Goal: Information Seeking & Learning: Learn about a topic

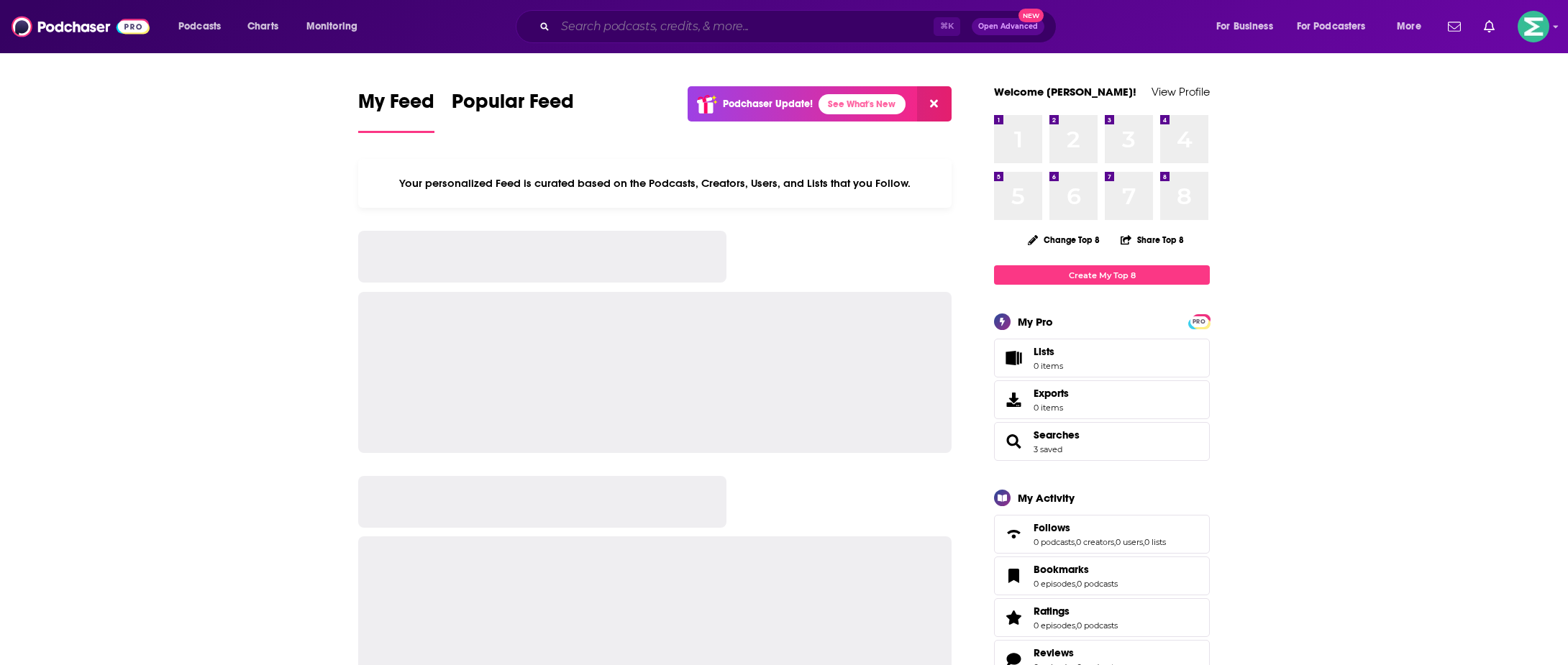
click at [710, 25] on input "Search podcasts, credits, & more..." at bounding box center [744, 26] width 379 height 23
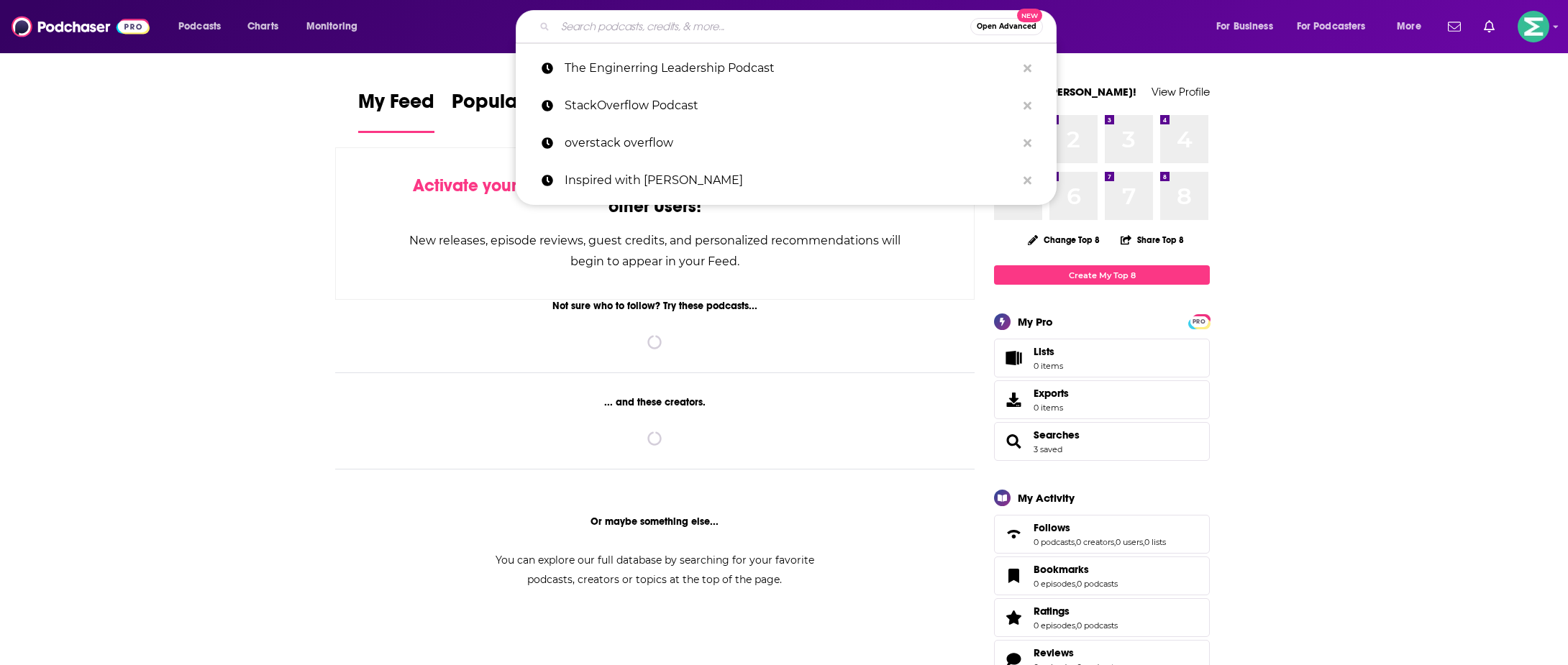
paste input "Hunters and Unicorns Podcast"
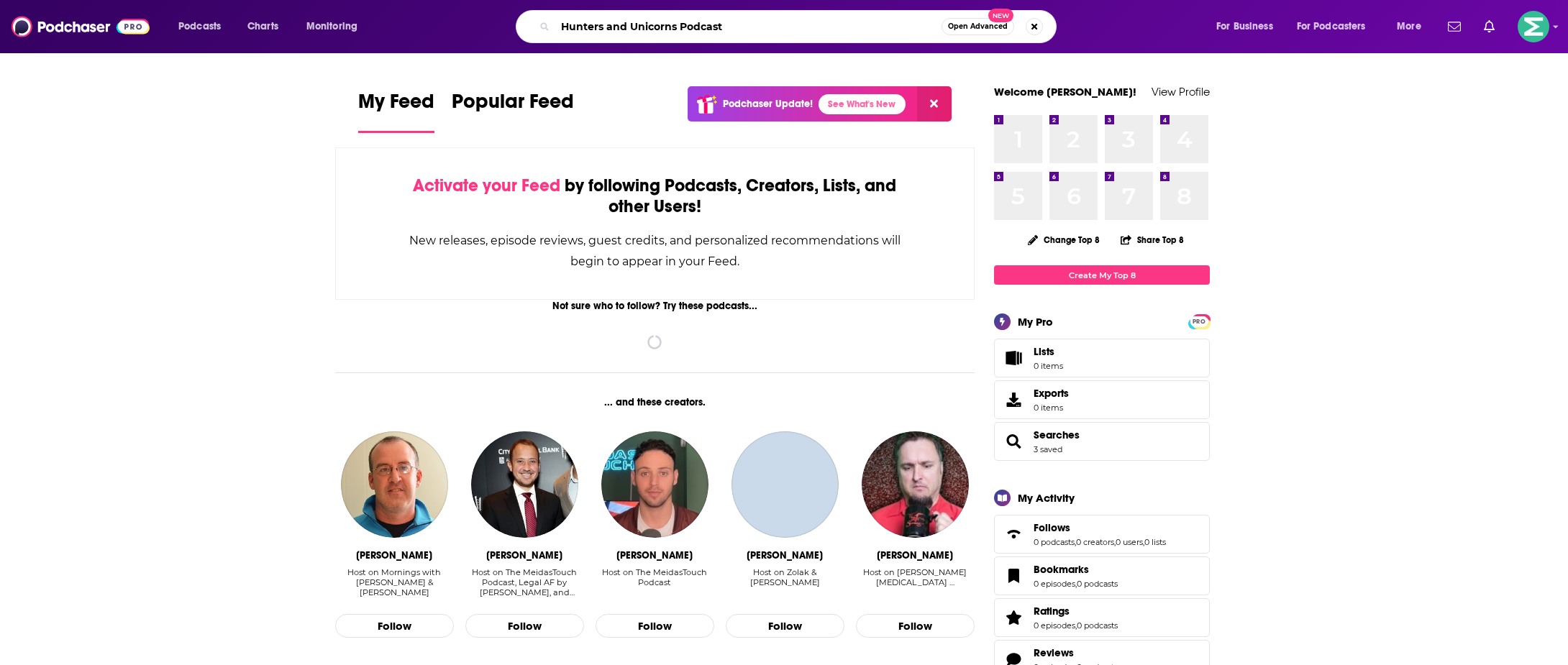
type input "Hunters and Unicorns Podcast"
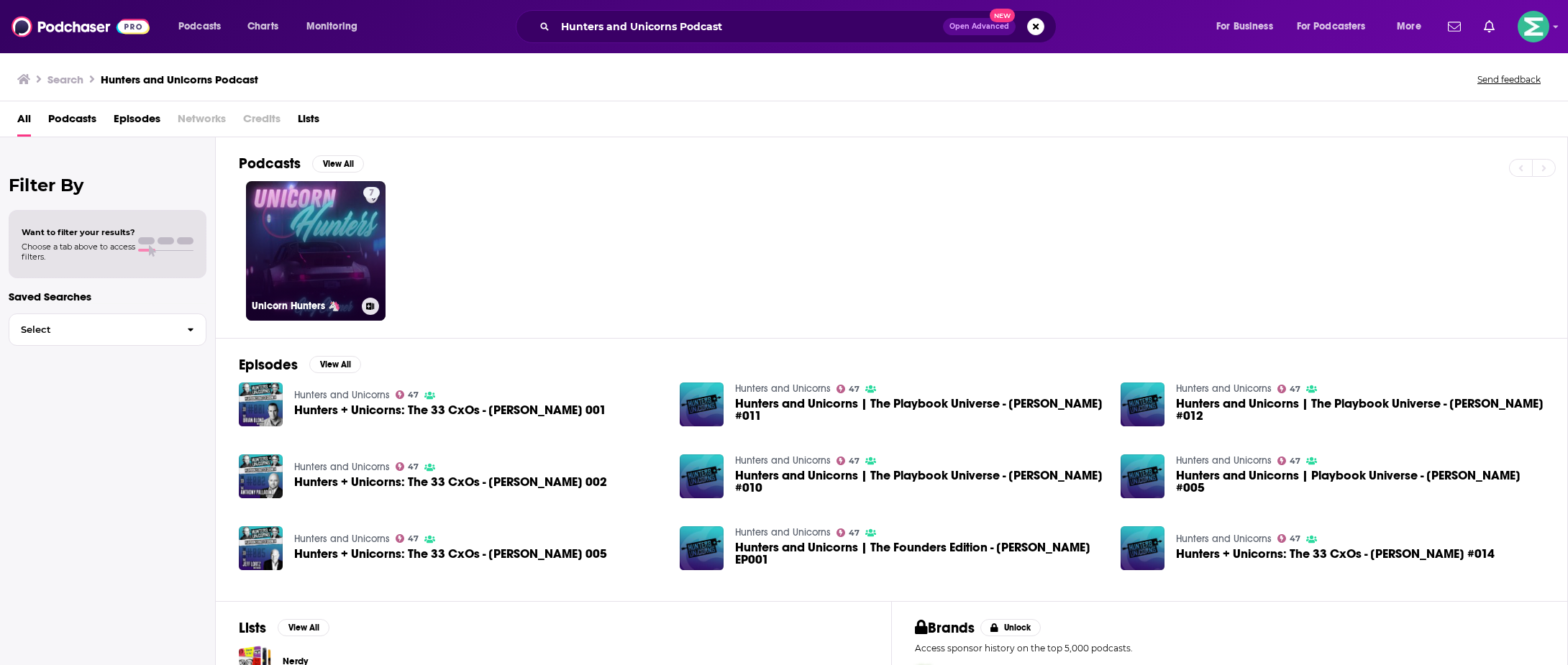
click at [327, 253] on link "7 Unicorn Hunters 🦄" at bounding box center [315, 250] width 140 height 139
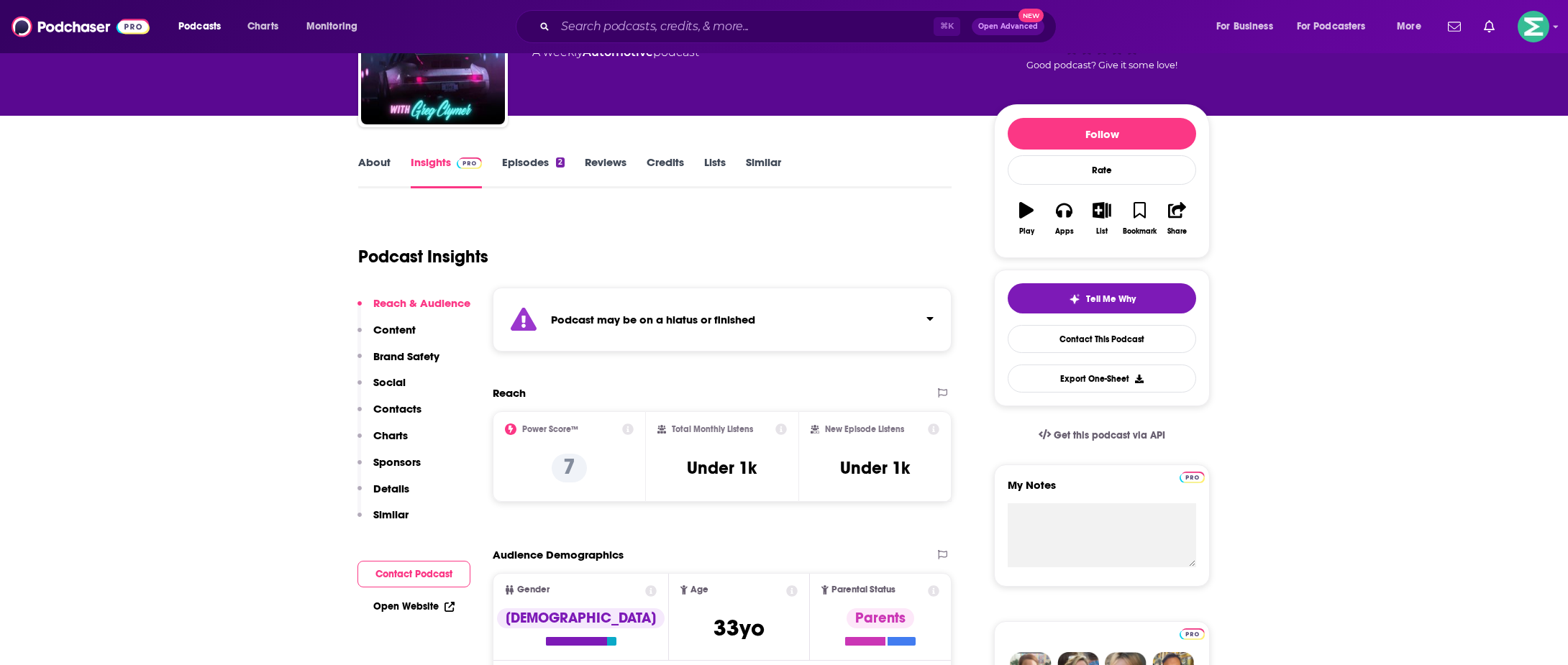
scroll to position [121, 0]
